Goal: Task Accomplishment & Management: Complete application form

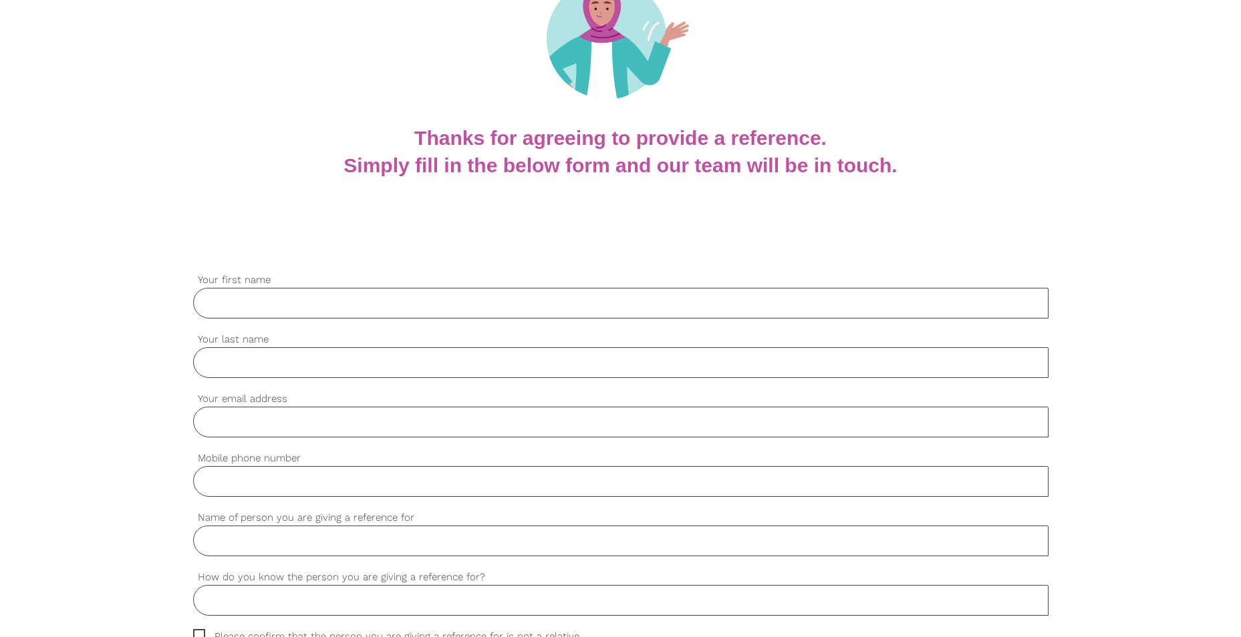
scroll to position [200, 0]
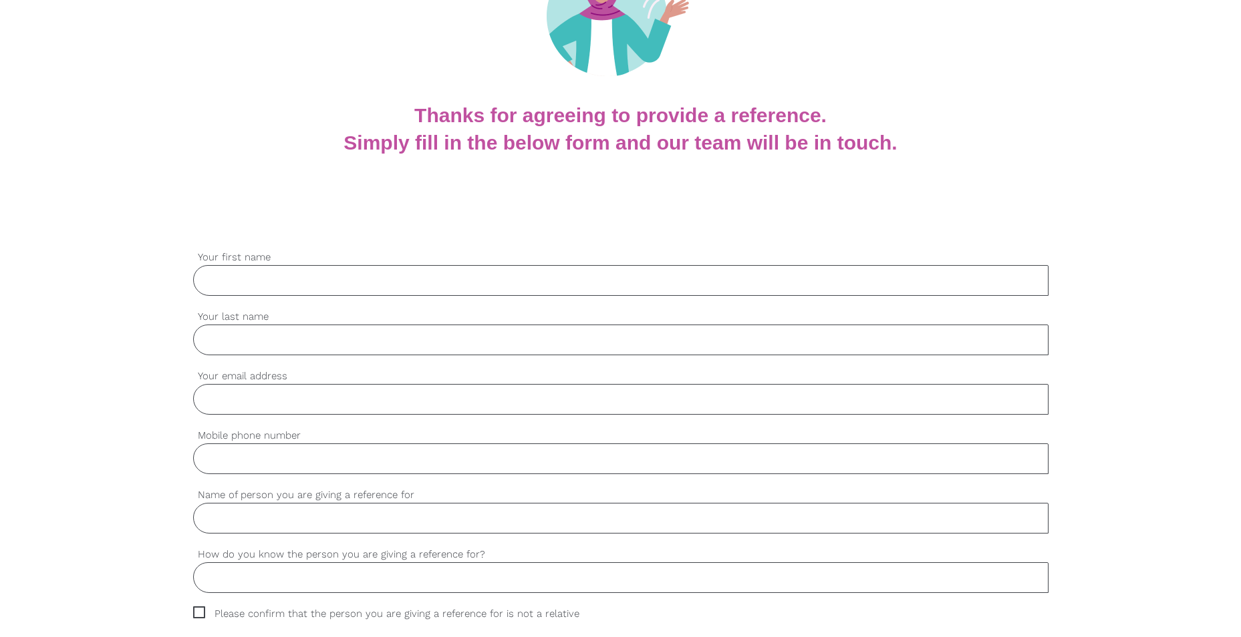
click at [281, 282] on input "Your first name" at bounding box center [620, 280] width 855 height 31
type input "[PERSON_NAME]"
click at [209, 337] on input "Your last name" at bounding box center [620, 340] width 855 height 31
type input "Villapana"
type input "[PERSON_NAME][EMAIL_ADDRESS][DOMAIN_NAME]"
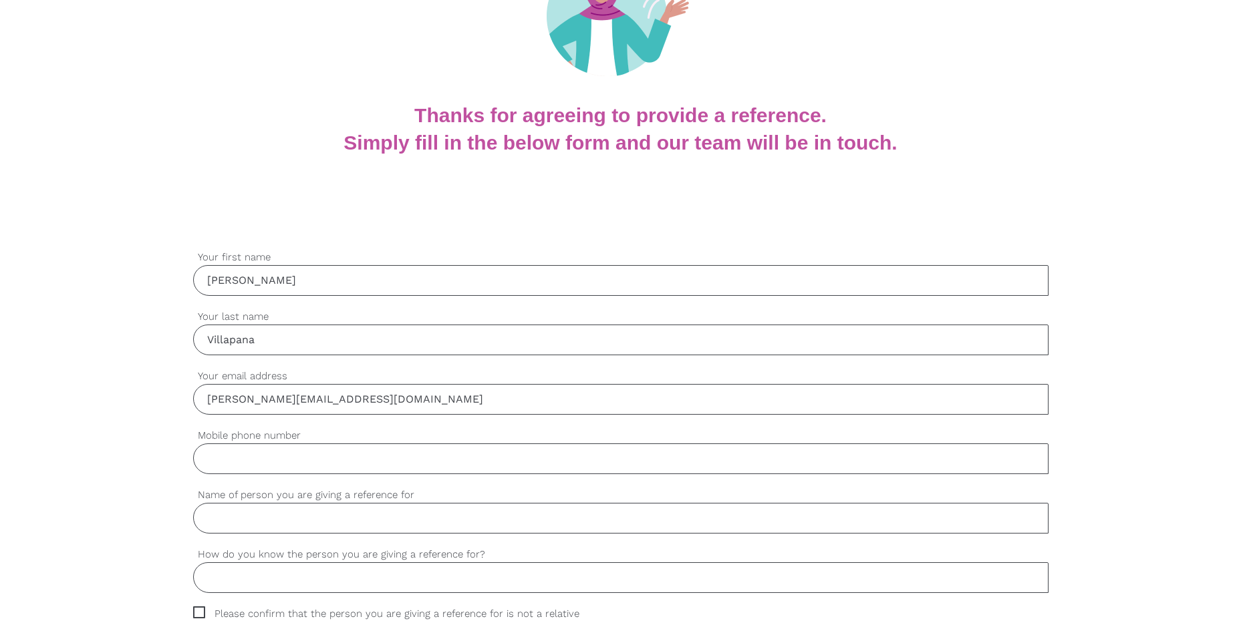
type input "0452272373"
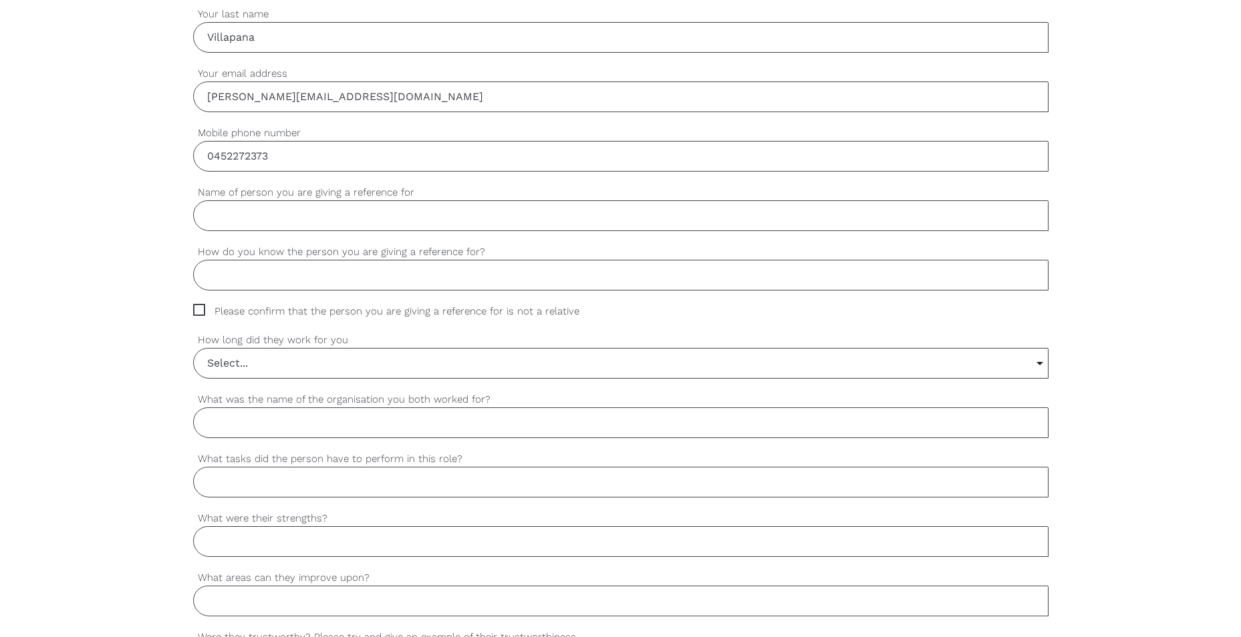
scroll to position [468, 0]
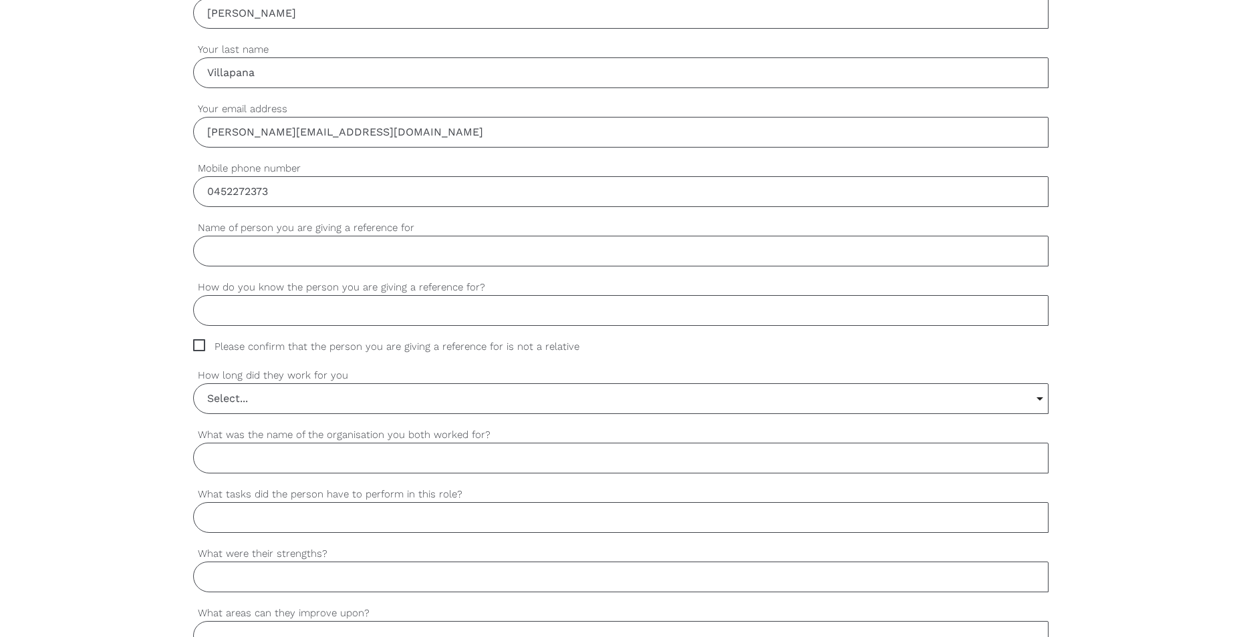
click at [519, 263] on input "Name of person you are giving a reference for" at bounding box center [620, 251] width 855 height 31
type input "Jencarlstein [PERSON_NAME] Casa"
click at [545, 308] on input "How do you know the person you are giving a reference for?" at bounding box center [620, 310] width 855 height 31
click at [257, 351] on span "Please confirm that the person you are giving a reference for is not a relative" at bounding box center [399, 346] width 412 height 15
click at [202, 348] on input "Please confirm that the person you are giving a reference for is not a relative" at bounding box center [197, 343] width 9 height 9
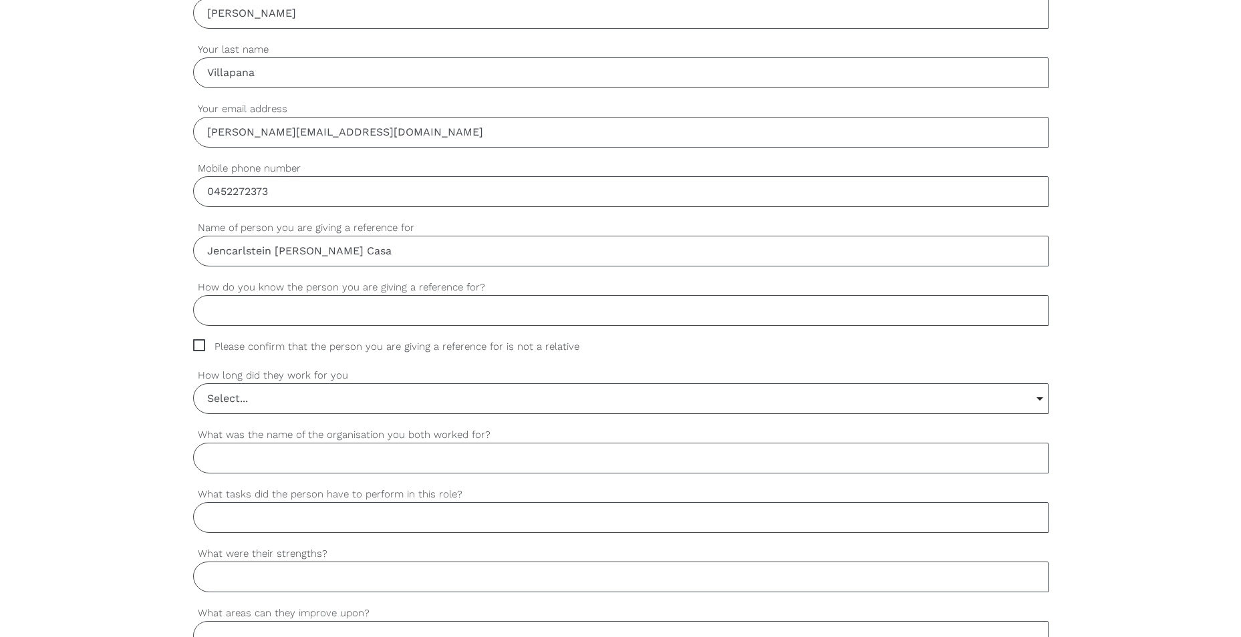
checkbox input "true"
click at [285, 316] on input "How do you know the person you are giving a reference for?" at bounding box center [620, 310] width 855 height 31
type input "Employee"
click at [326, 404] on input "Select..." at bounding box center [621, 398] width 854 height 29
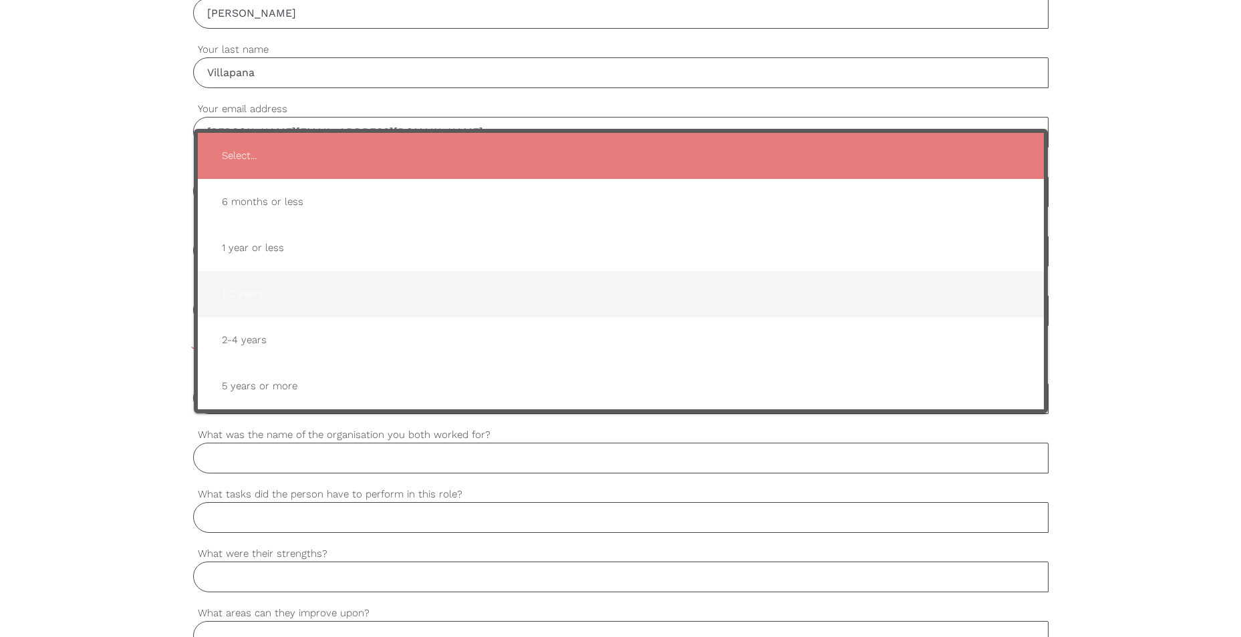
click at [313, 286] on span "1-2 years" at bounding box center [620, 294] width 819 height 33
type input "1-2 years"
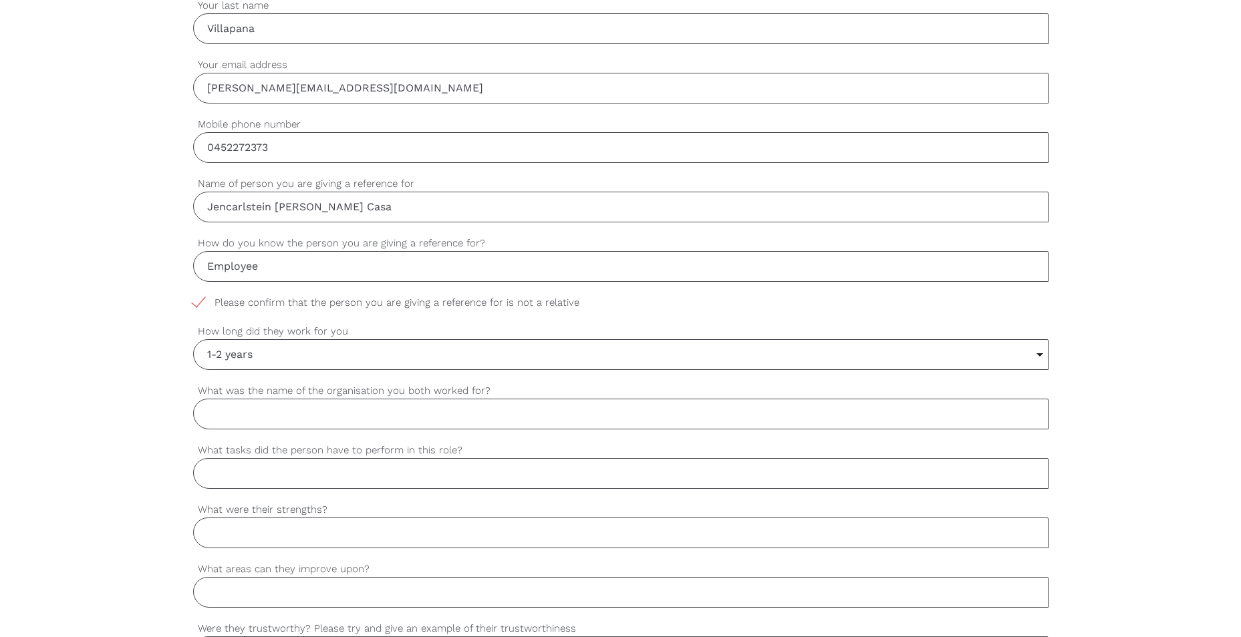
scroll to position [534, 0]
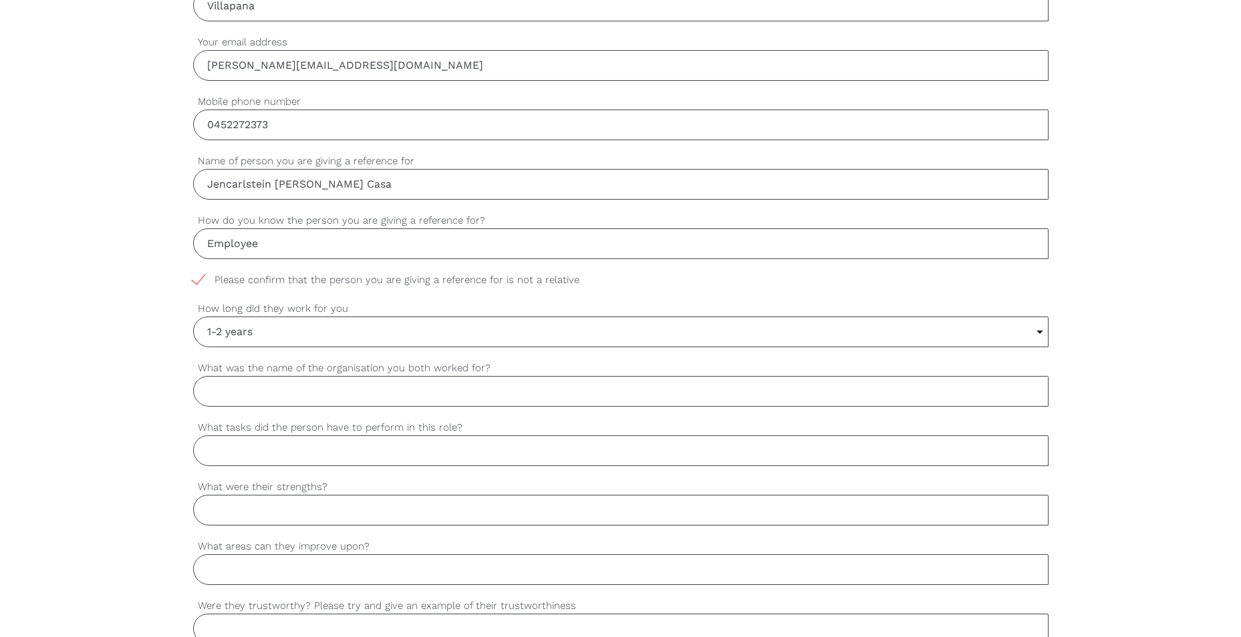
click at [494, 385] on input "What was the name of the organisation you both worked for?" at bounding box center [620, 391] width 855 height 31
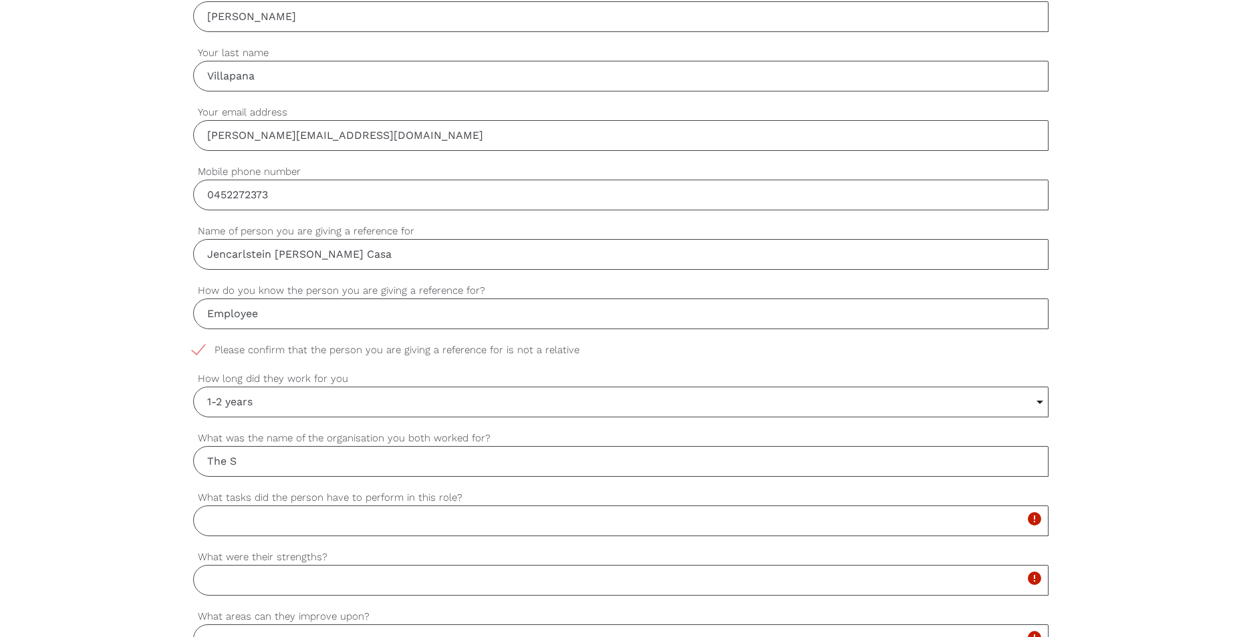
scroll to position [450, 0]
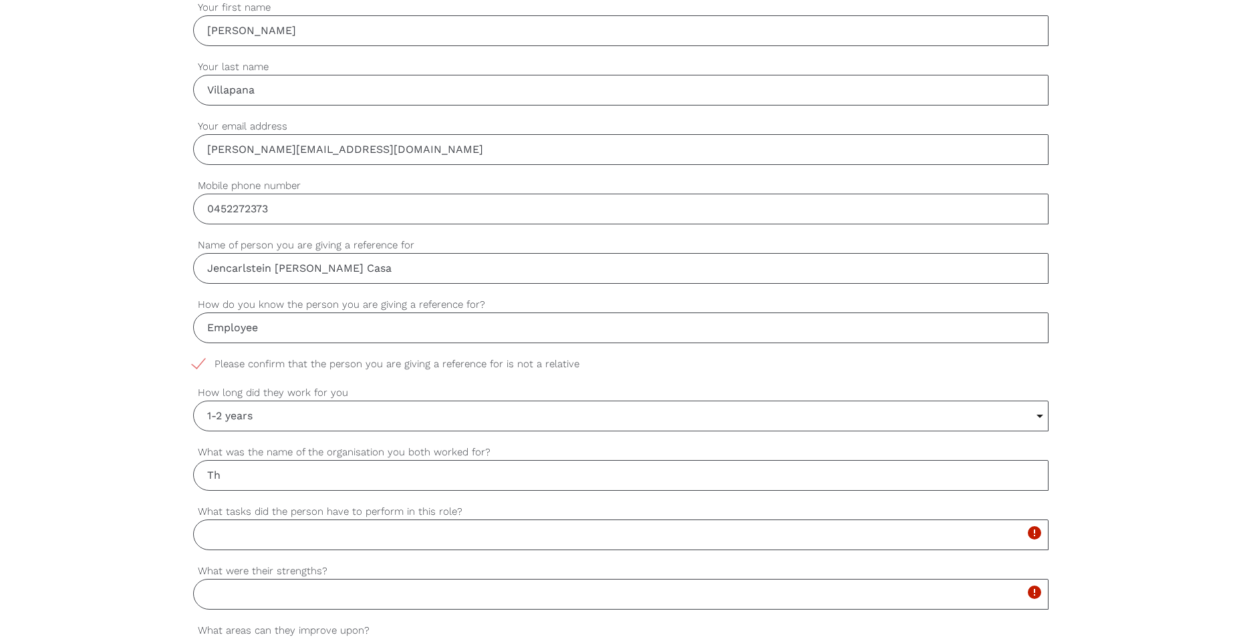
type input "The Sebel Brisbane (ACCOR)"
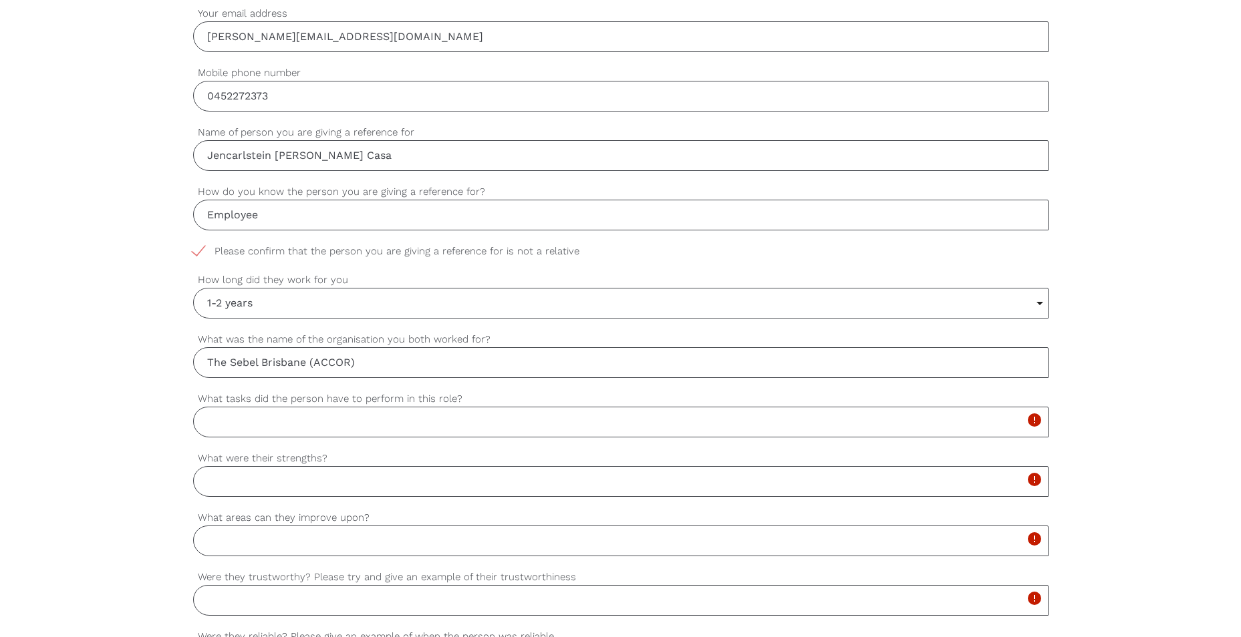
scroll to position [584, 0]
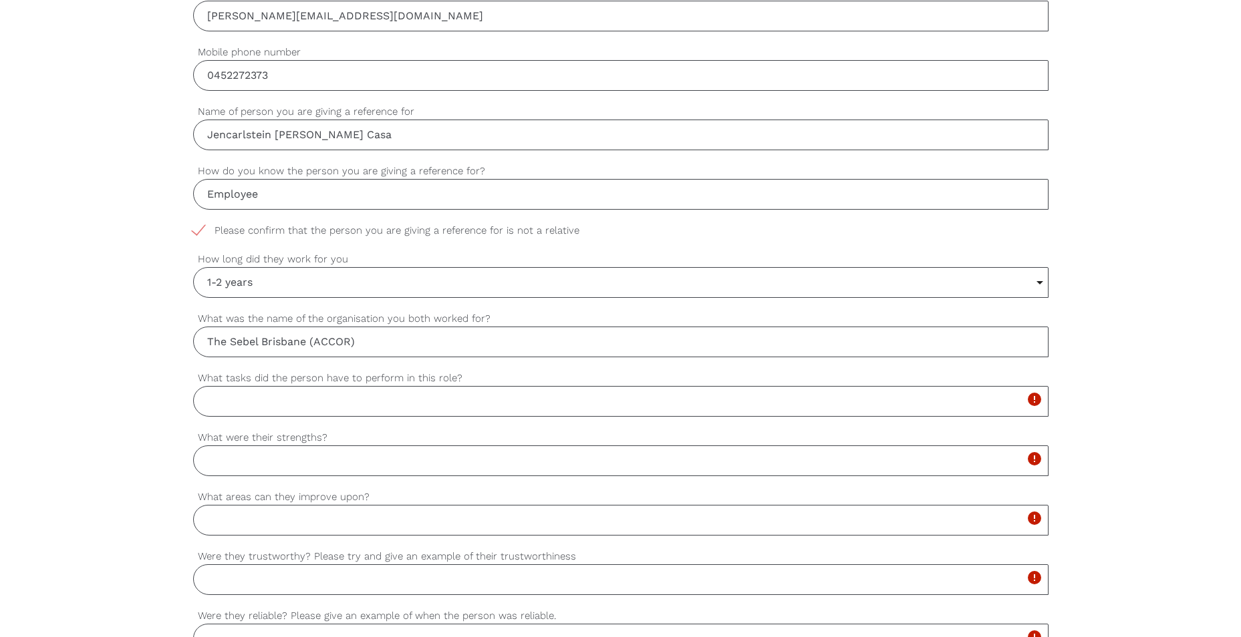
click at [472, 396] on input "What tasks did the person have to perform in this role?" at bounding box center [620, 401] width 855 height 31
type input "Guest Service Agent"
click at [290, 460] on input "What were their strengths?" at bounding box center [620, 461] width 855 height 31
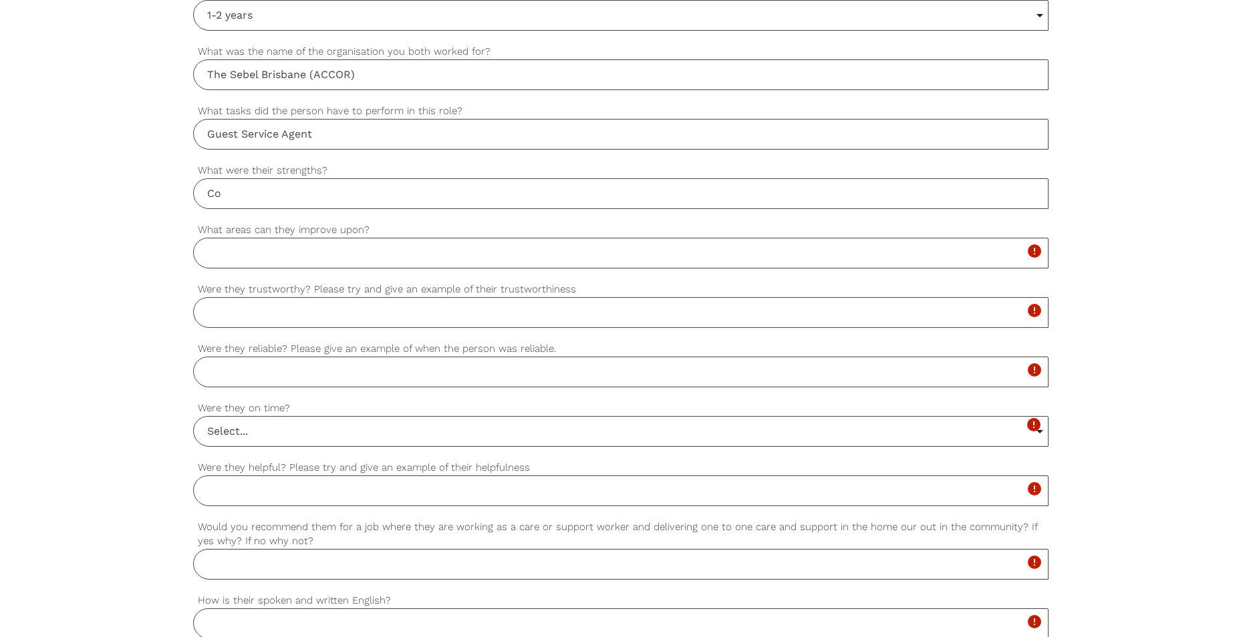
type input "C"
type input "He's communication skills and how he is able to do the job done properly."
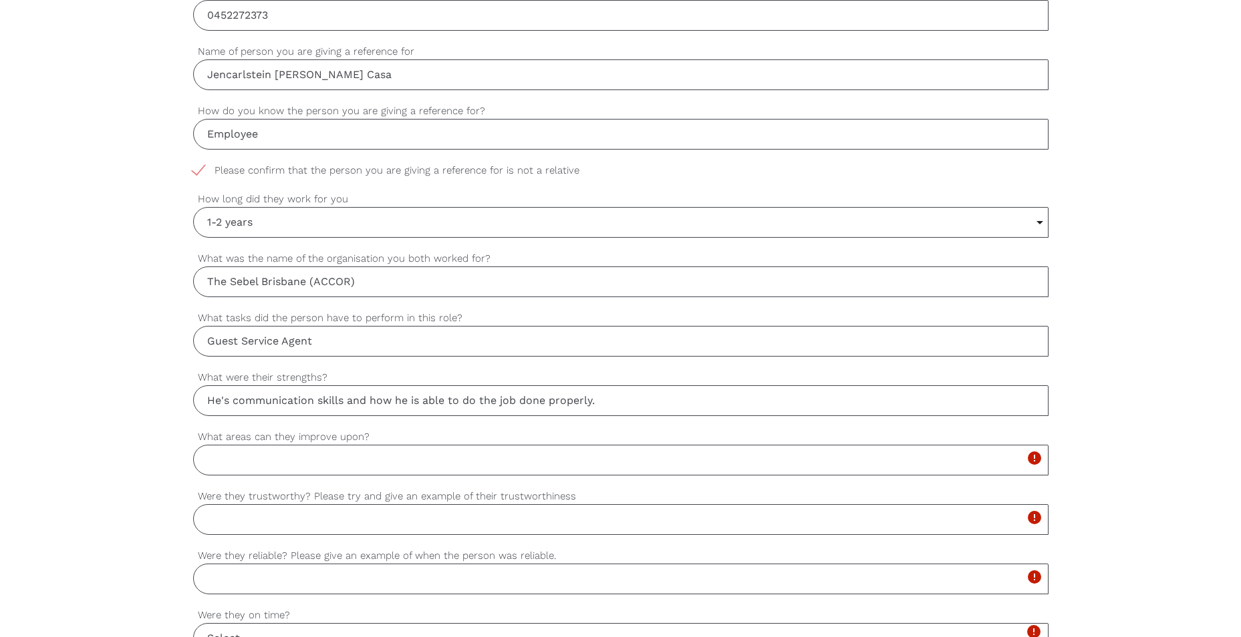
scroll to position [718, 0]
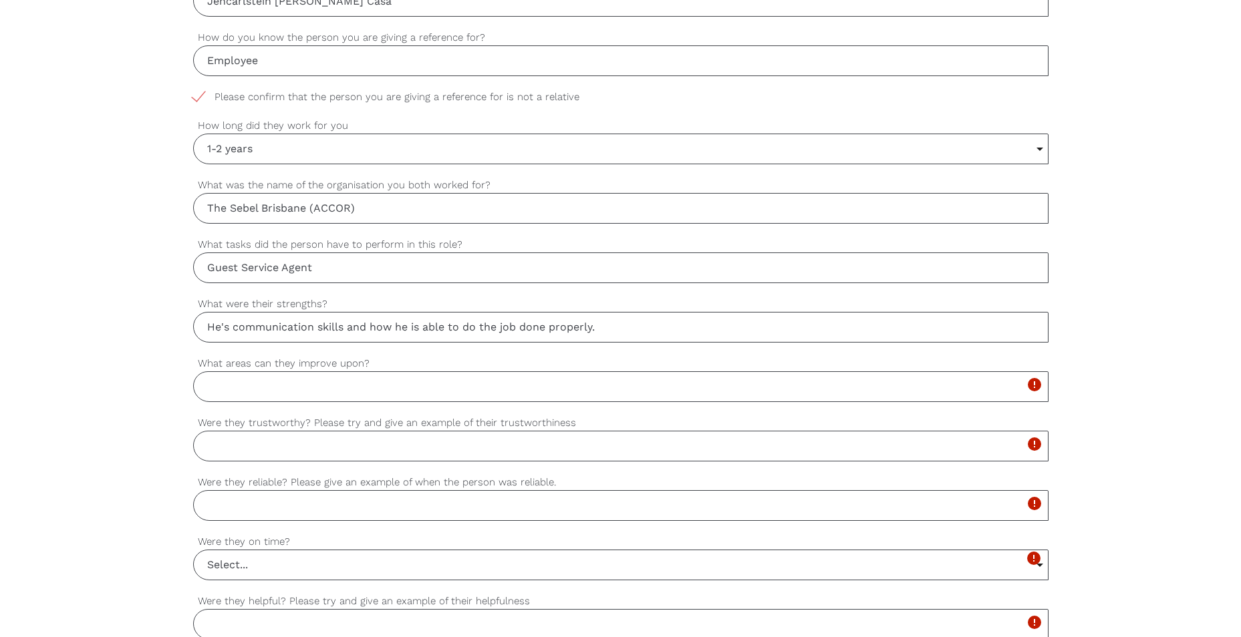
click at [452, 389] on input "What areas can they improve upon?" at bounding box center [620, 386] width 855 height 31
type input "Nothing"
click at [593, 458] on input "Were they trustworthy? Please try and give an example of their trustworthiness" at bounding box center [620, 446] width 855 height 31
type input "Yes"
click at [573, 506] on input "Were they reliable? Please give an example of when the person was reliable." at bounding box center [620, 505] width 855 height 31
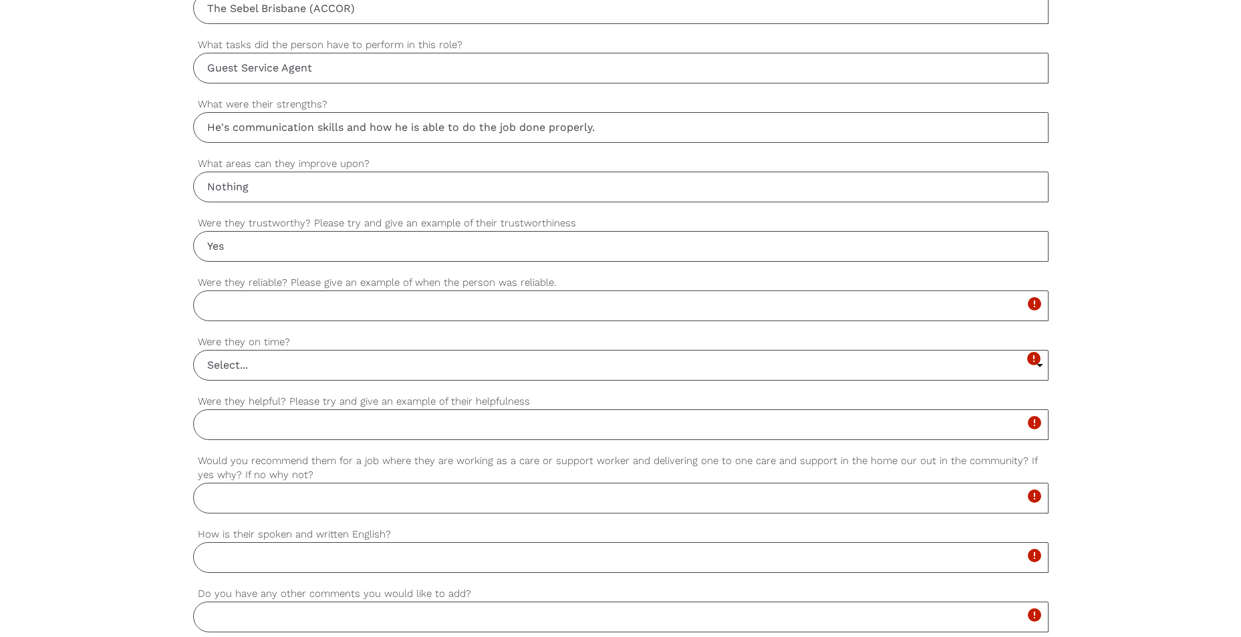
scroll to position [918, 0]
type input "He can do the job alone"
click at [576, 351] on input "Select..." at bounding box center [621, 364] width 854 height 29
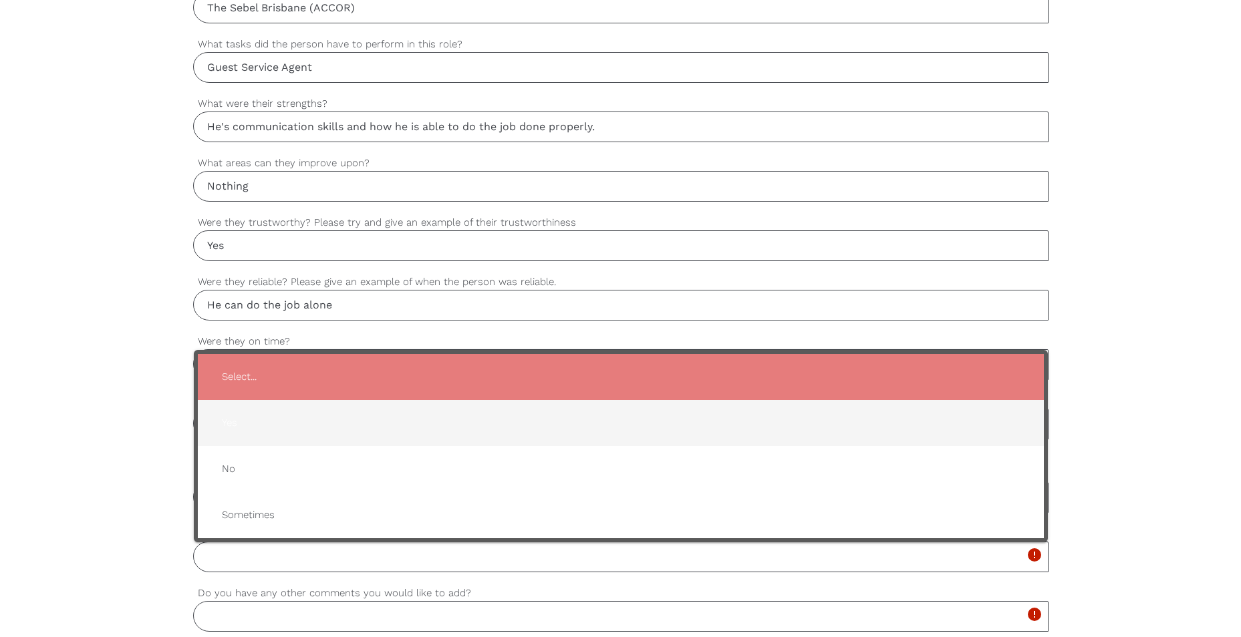
click at [531, 414] on span "Yes" at bounding box center [620, 423] width 819 height 33
type input "Yes"
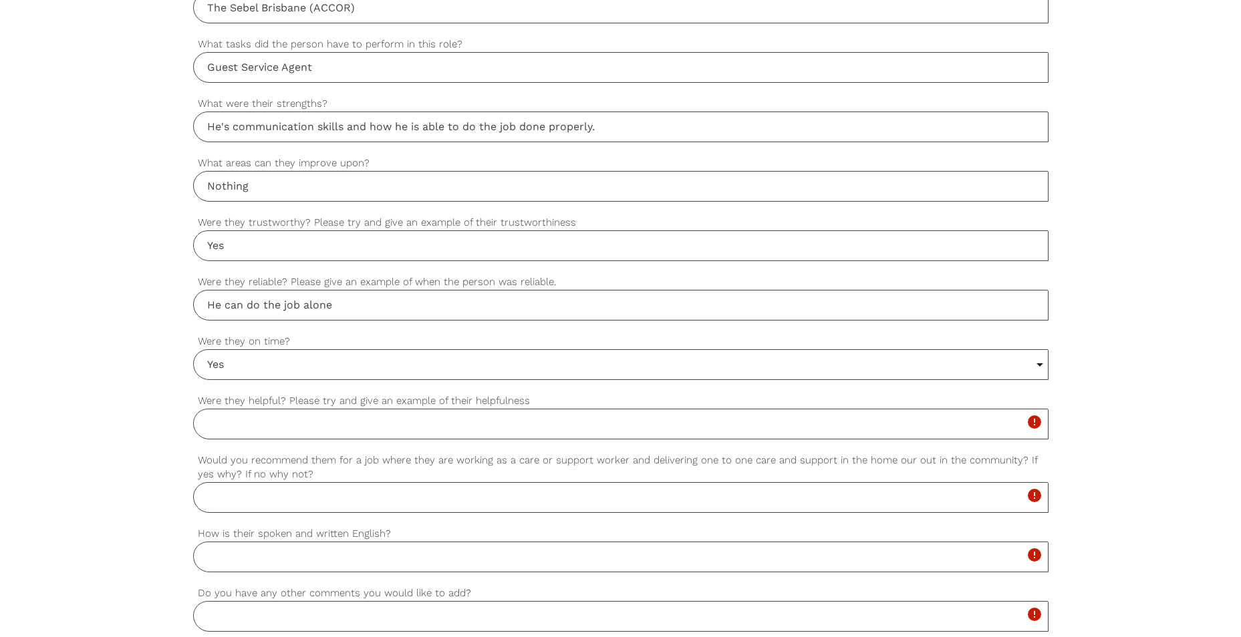
click at [394, 422] on input "Were they helpful? Please try and give an example of their helpfulness" at bounding box center [620, 424] width 855 height 31
type input "Yes"
click at [402, 498] on input "Would you recommend them for a job where they are working as a care or support …" at bounding box center [620, 497] width 855 height 31
type input "Yes, He is very caring to others"
click at [355, 555] on input "How is their spoken and written English?" at bounding box center [620, 557] width 855 height 31
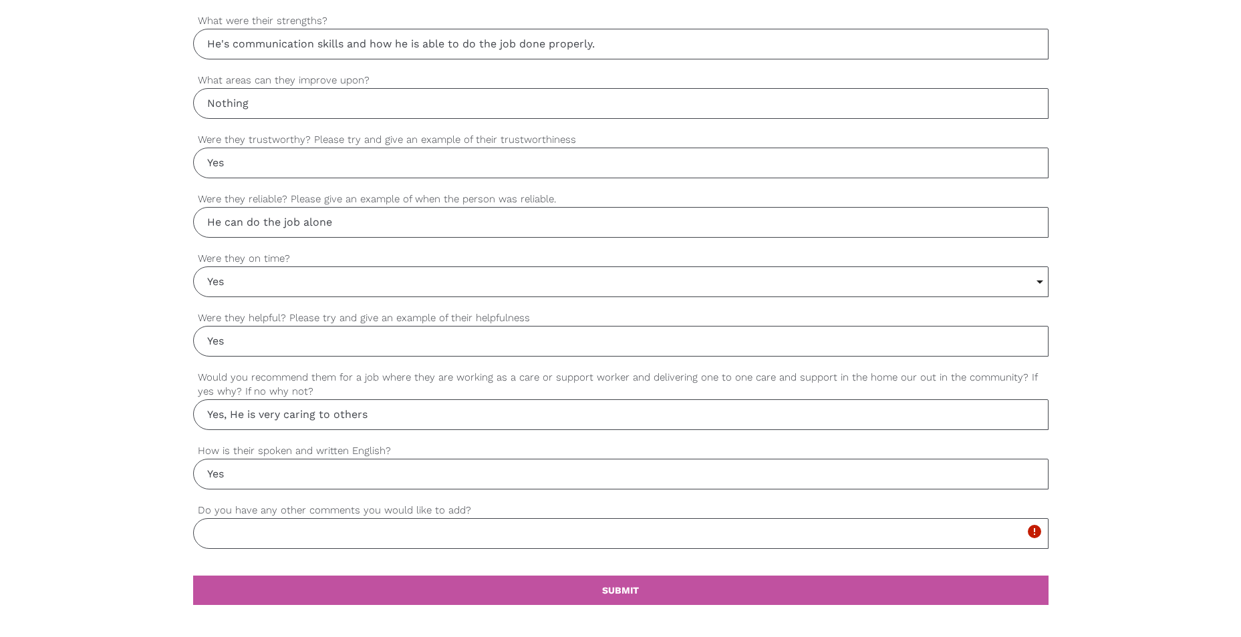
scroll to position [1052, 0]
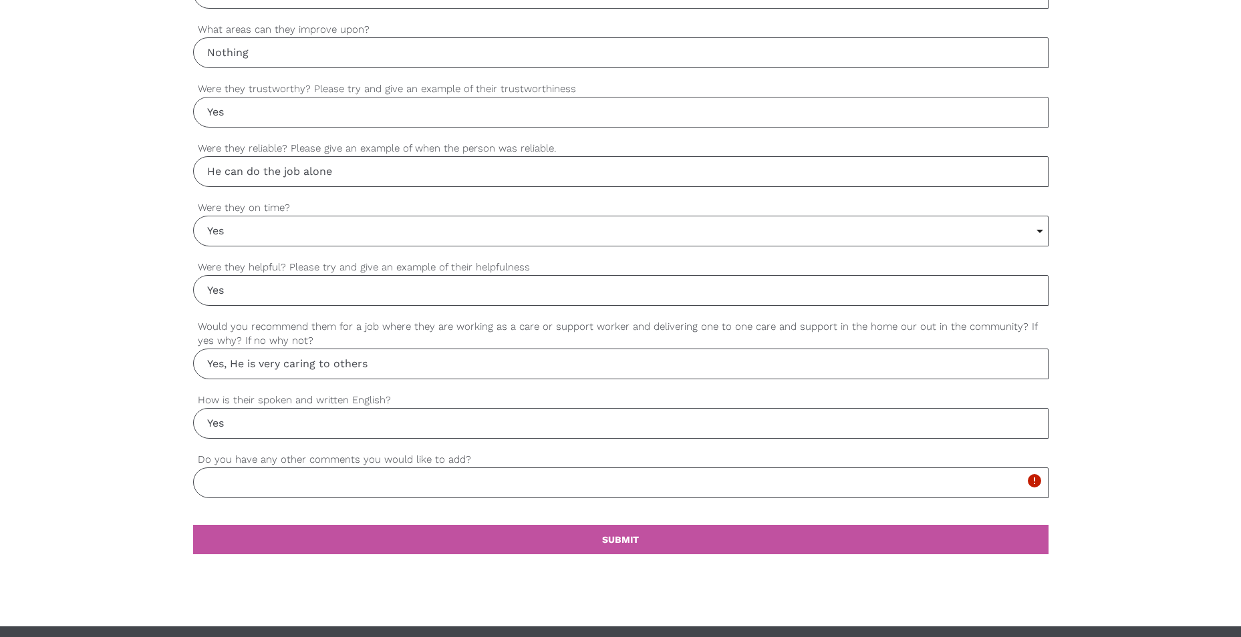
type input "Yes"
click at [388, 483] on input "Do you have any other comments you would like to add?" at bounding box center [620, 483] width 855 height 31
type input "None"
click at [704, 544] on link "settings SUBMIT" at bounding box center [620, 539] width 855 height 29
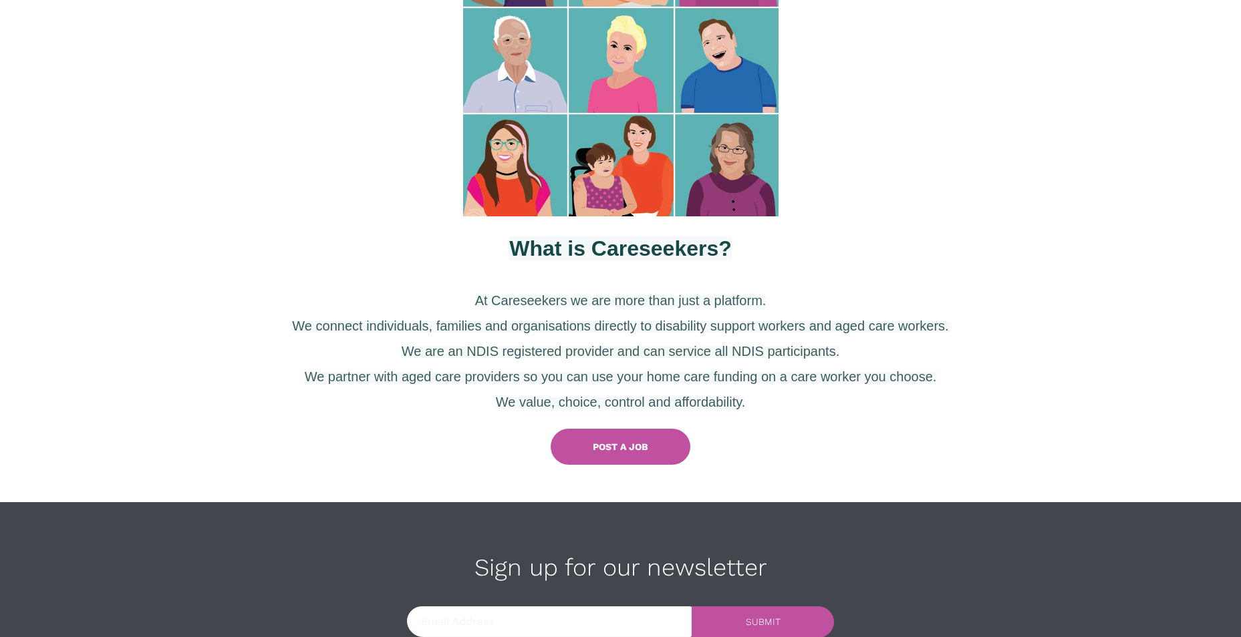
scroll to position [468, 0]
